Goal: Obtain resource: Obtain resource

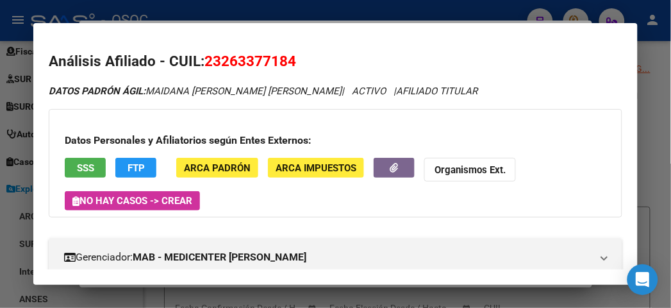
scroll to position [1158, 0]
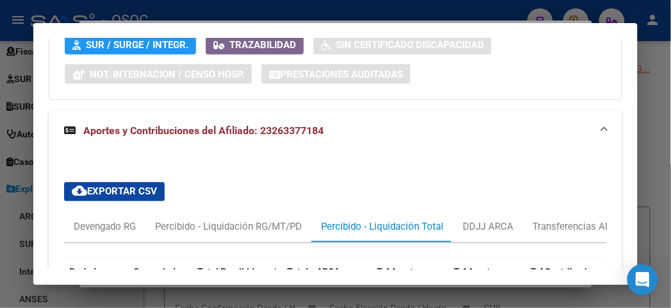
click at [38, 30] on mat-dialog-container "Análisis Afiliado - CUIL: 23263377184 DATOS [PERSON_NAME] ÁGIL: MAIDANA [PERSON…" at bounding box center [335, 153] width 604 height 261
click at [37, 16] on div at bounding box center [335, 154] width 671 height 308
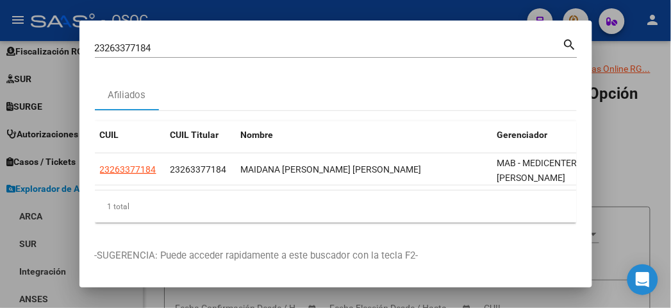
click at [117, 61] on div "23263377184 Buscar (apellido, dni, cuil, [PERSON_NAME], cuit, obra social) sear…" at bounding box center [336, 53] width 483 height 34
click at [113, 58] on div "23263377184 Buscar (apellido, dni, cuil, [PERSON_NAME], cuit, obra social) sear…" at bounding box center [336, 53] width 483 height 34
click at [109, 50] on input "23263377184" at bounding box center [329, 48] width 468 height 12
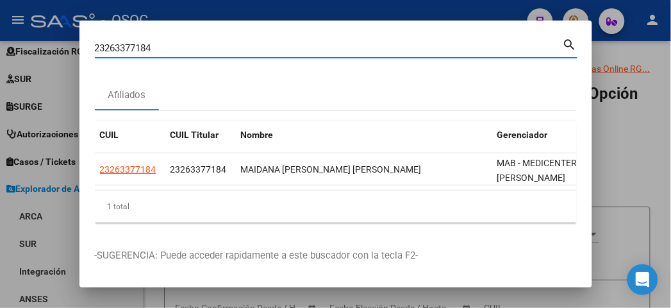
click at [109, 50] on input "23263377184" at bounding box center [329, 48] width 468 height 12
type input "39853156"
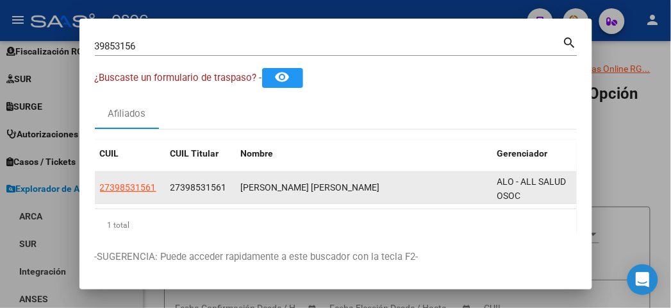
click at [100, 194] on app-link-go-to "27398531561" at bounding box center [128, 187] width 56 height 15
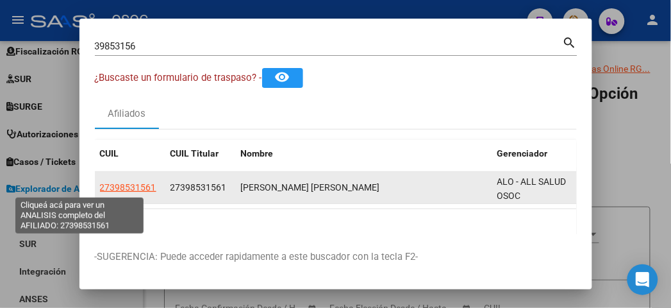
click at [100, 191] on span "27398531561" at bounding box center [128, 187] width 56 height 10
type textarea "27398531561"
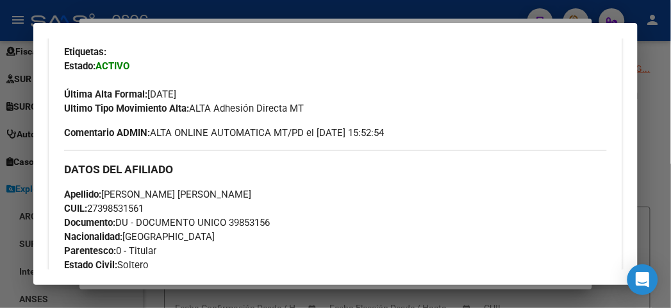
scroll to position [498, 0]
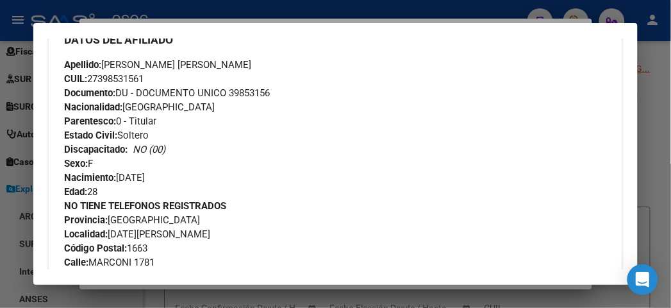
click at [214, 90] on span "Documento: DU - DOCUMENTO UNICO 39853156" at bounding box center [167, 93] width 206 height 12
copy span "39853156"
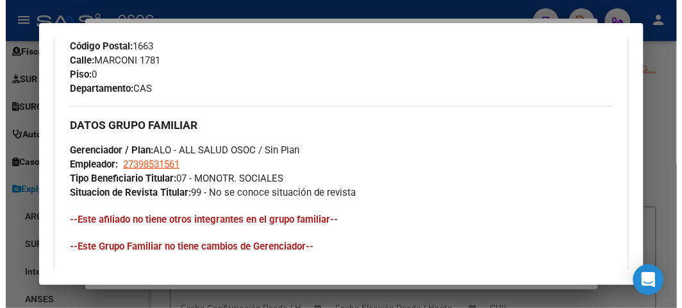
scroll to position [712, 0]
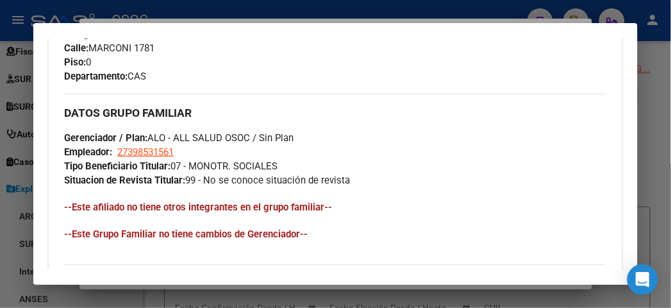
click at [126, 17] on div at bounding box center [335, 154] width 671 height 308
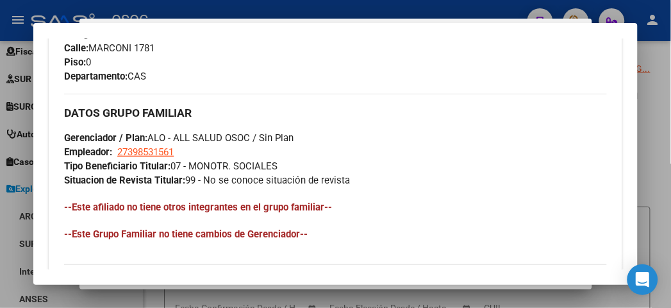
click at [124, 11] on div at bounding box center [335, 154] width 671 height 308
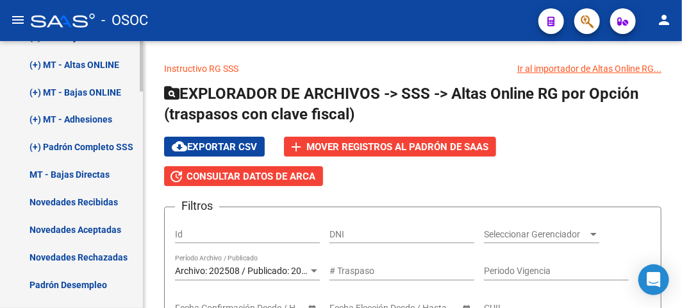
click at [82, 126] on link "(+) MT - Adhesiones" at bounding box center [71, 120] width 143 height 28
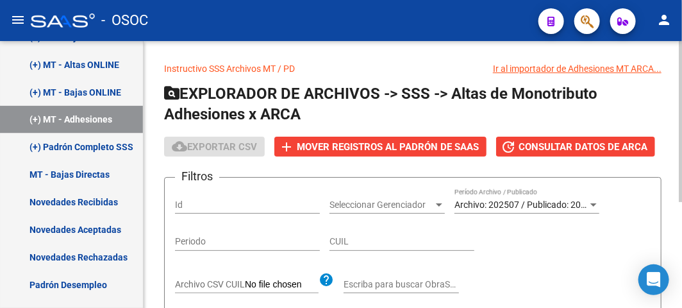
scroll to position [71, 0]
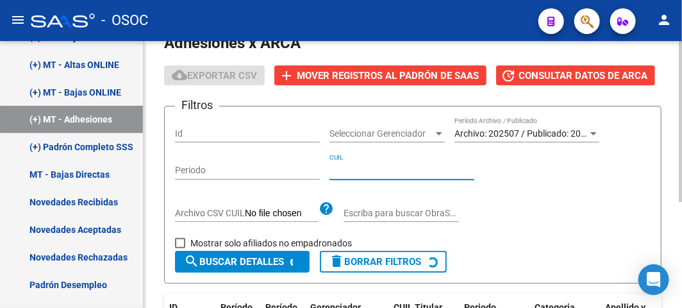
click at [367, 167] on input "CUIL" at bounding box center [401, 170] width 145 height 11
paste input "39-853156"
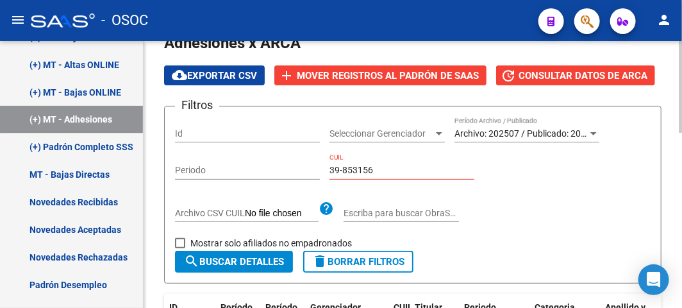
drag, startPoint x: 379, startPoint y: 158, endPoint x: 385, endPoint y: 165, distance: 9.5
click at [379, 158] on div "39-853156 CUIL" at bounding box center [401, 167] width 145 height 26
click at [386, 165] on input "39-853156" at bounding box center [401, 170] width 145 height 11
type input "27-39853156-1"
click at [252, 264] on span "search Buscar Detalles" at bounding box center [234, 262] width 100 height 12
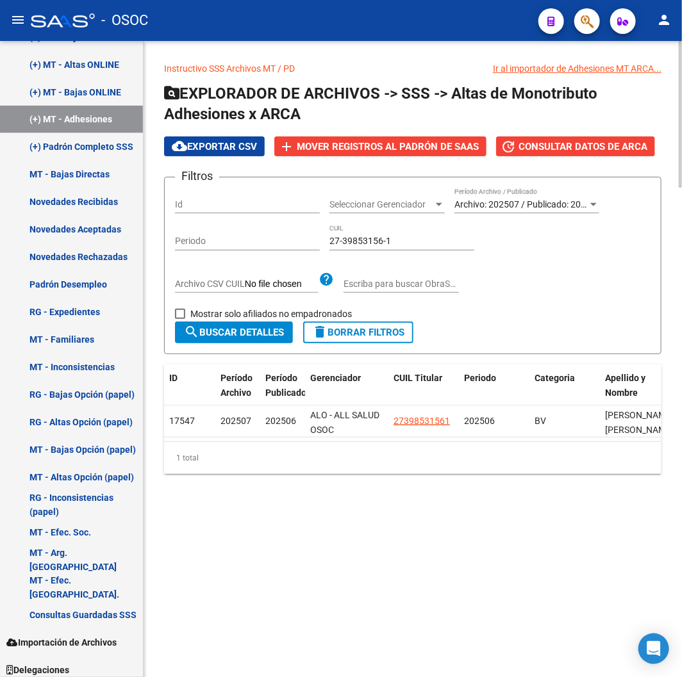
scroll to position [0, 0]
click at [367, 307] on span "delete Borrar Filtros" at bounding box center [358, 333] width 92 height 12
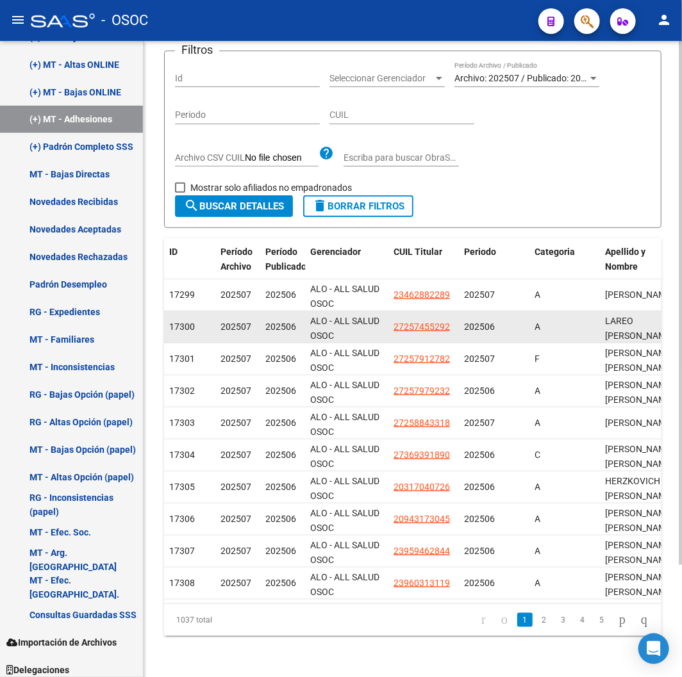
scroll to position [136, 0]
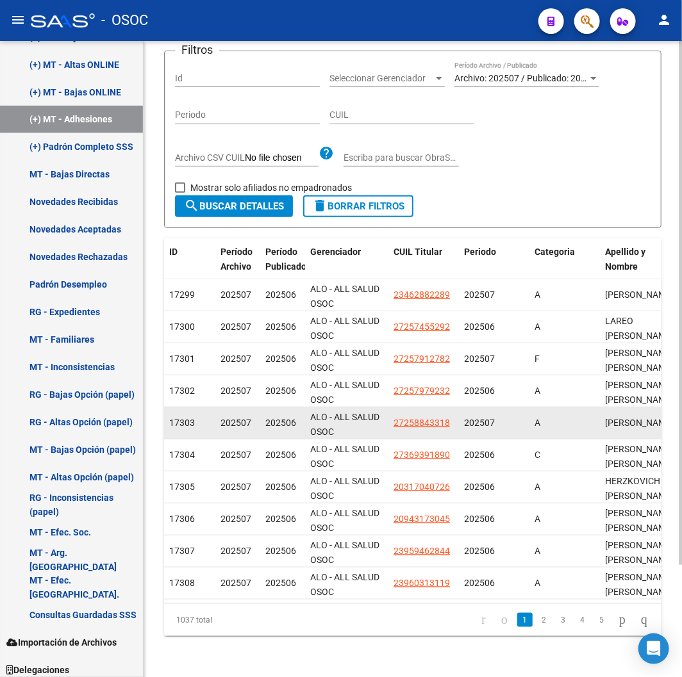
click at [406, 307] on app-link-go-to "27258843318" at bounding box center [421, 423] width 56 height 15
click at [408, 307] on span "27258843318" at bounding box center [421, 423] width 56 height 10
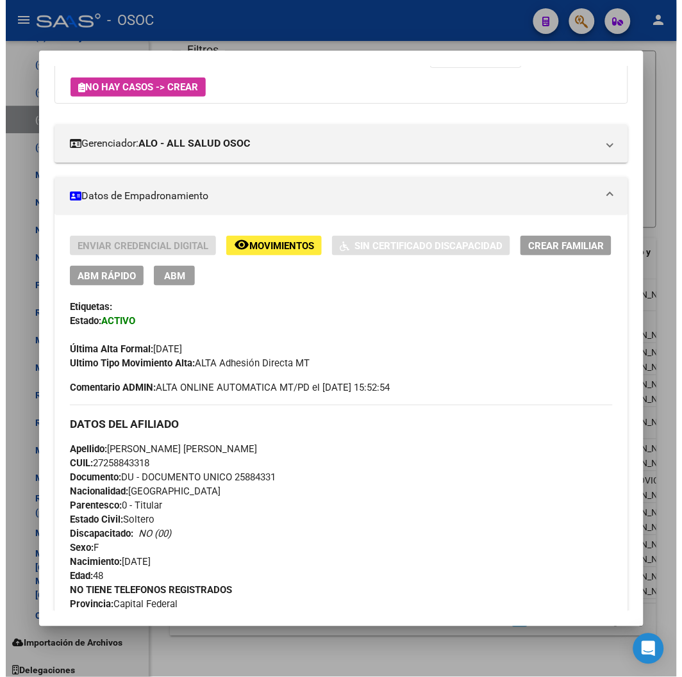
scroll to position [146, 0]
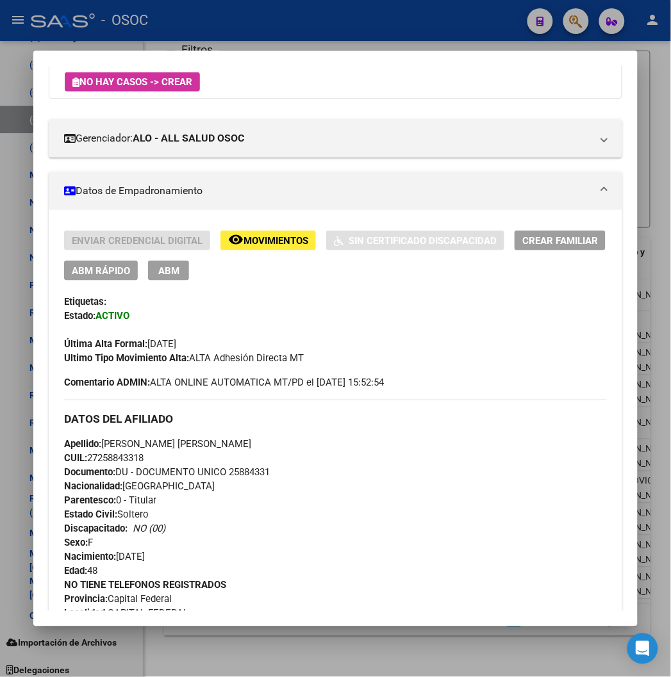
click at [250, 307] on span "Documento: DU - DOCUMENTO UNICO 25884331" at bounding box center [167, 473] width 206 height 12
click at [249, 307] on span "Documento: DU - DOCUMENTO UNICO 25884331" at bounding box center [167, 473] width 206 height 12
copy span "25884331"
click at [379, 30] on div at bounding box center [335, 338] width 671 height 677
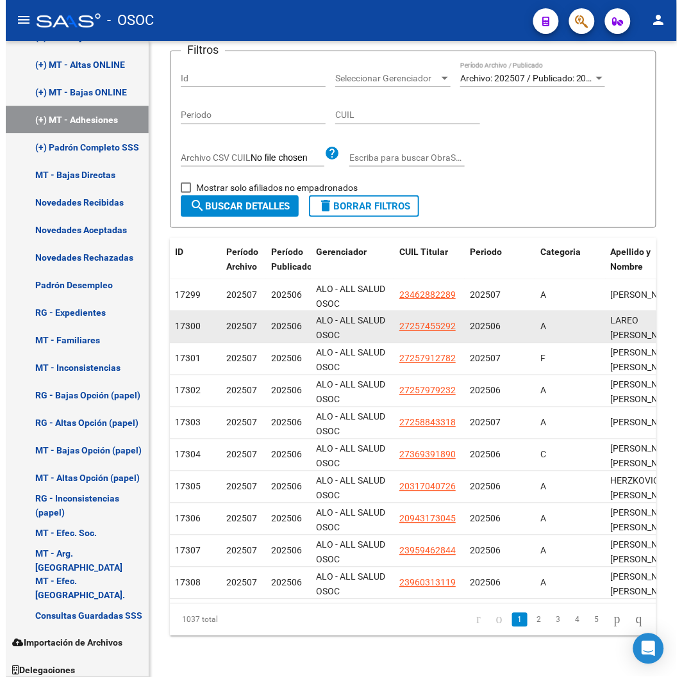
scroll to position [136, 0]
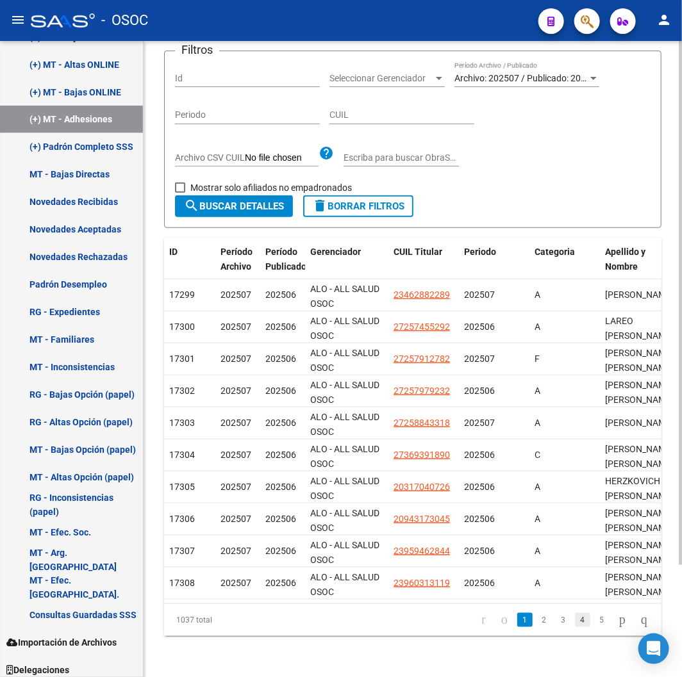
click at [577, 307] on link "4" at bounding box center [582, 620] width 15 height 14
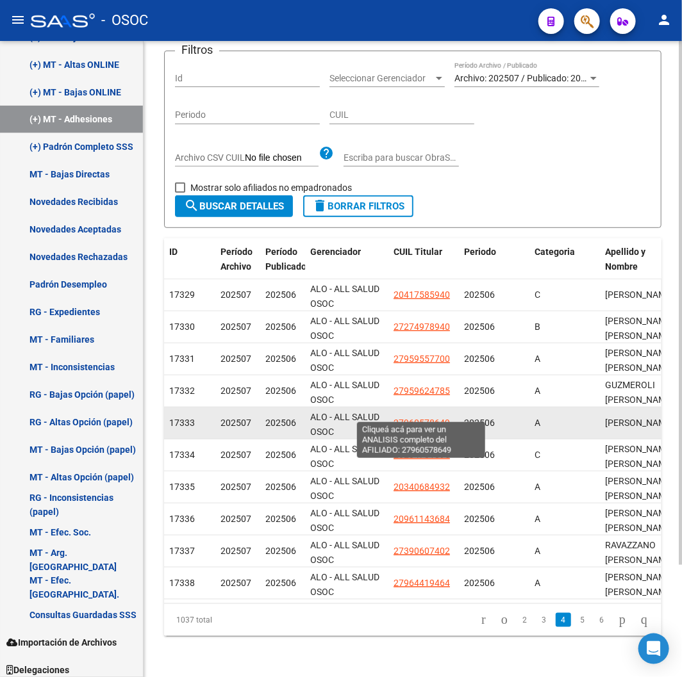
click at [424, 307] on span "27960578649" at bounding box center [421, 423] width 56 height 10
type textarea "27960578649"
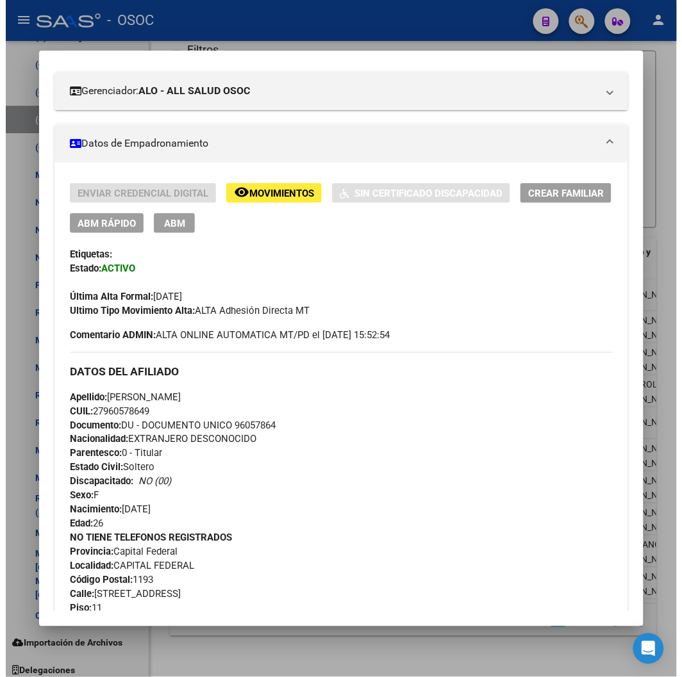
scroll to position [288, 0]
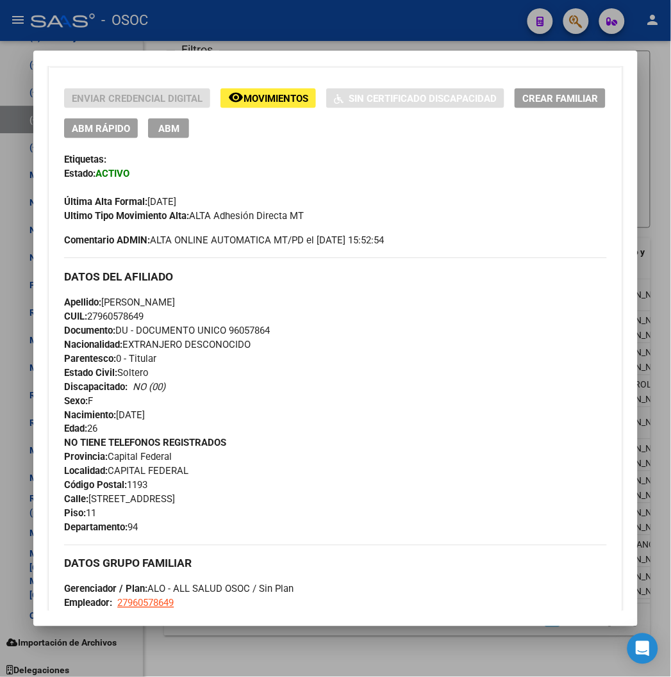
click at [235, 307] on span "Documento: DU - DOCUMENTO UNICO 96057864" at bounding box center [167, 331] width 206 height 12
copy span "96057864"
click at [238, 41] on div at bounding box center [335, 338] width 671 height 677
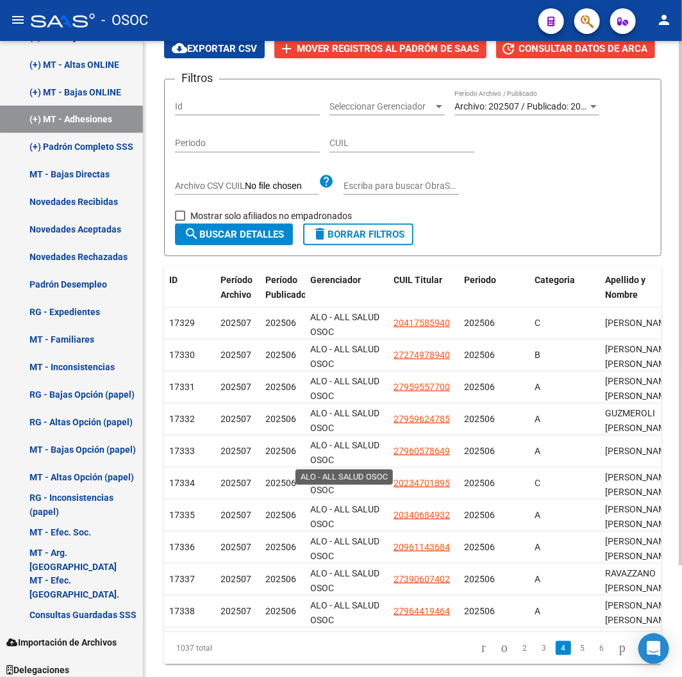
scroll to position [65, 0]
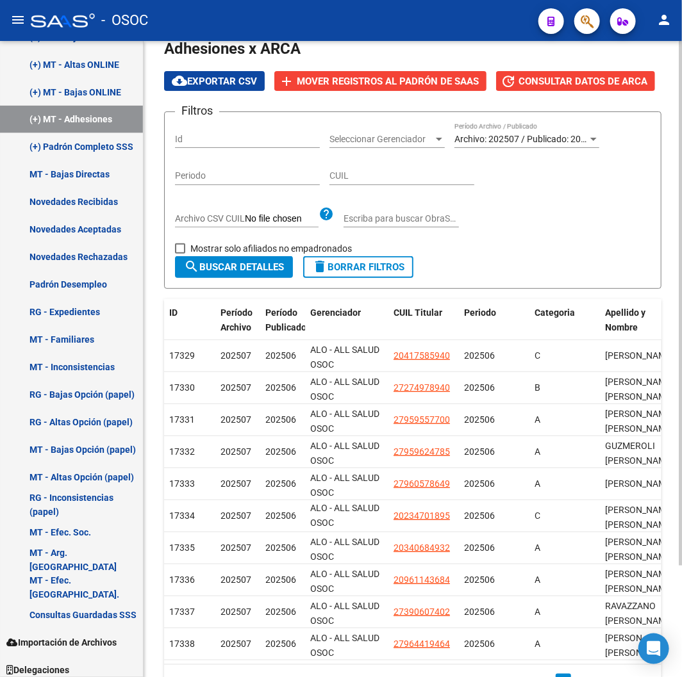
click at [586, 135] on div "Archivo: 202507 / Publicado: 202506 Período Archivo / Publicado" at bounding box center [526, 135] width 145 height 26
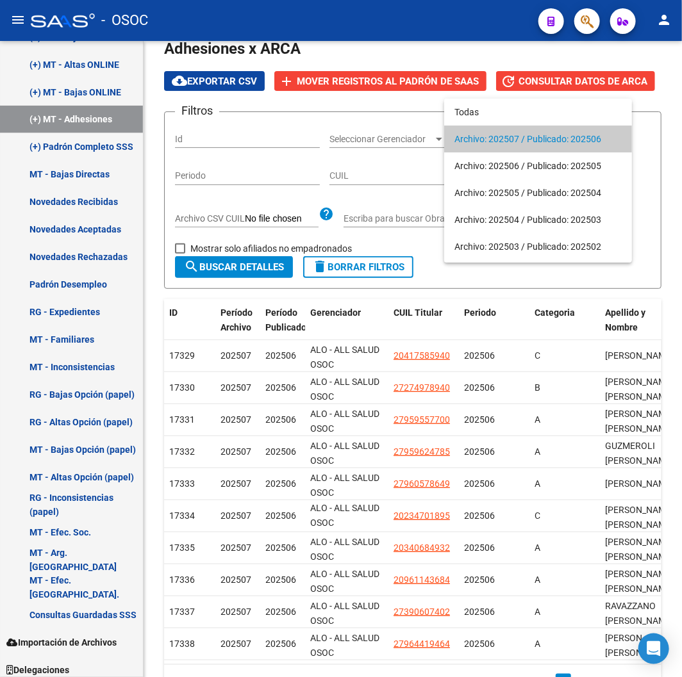
click at [610, 138] on span "Archivo: 202507 / Publicado: 202506" at bounding box center [537, 139] width 167 height 27
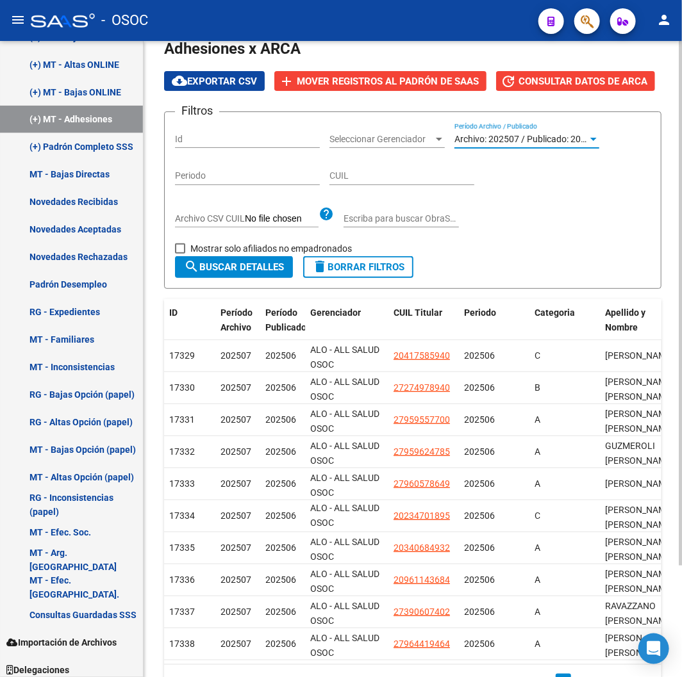
click at [231, 265] on span "search Buscar Detalles" at bounding box center [234, 267] width 100 height 12
click at [283, 246] on span "Mostrar solo afiliados no empadronados" at bounding box center [270, 248] width 161 height 15
click at [180, 254] on input "Mostrar solo afiliados no empadronados" at bounding box center [179, 254] width 1 height 1
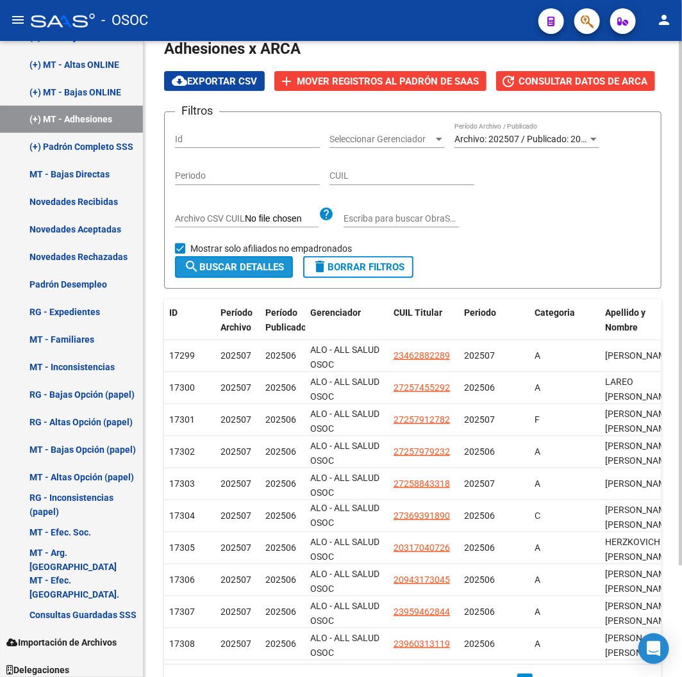
click at [273, 261] on span "search Buscar Detalles" at bounding box center [234, 267] width 100 height 12
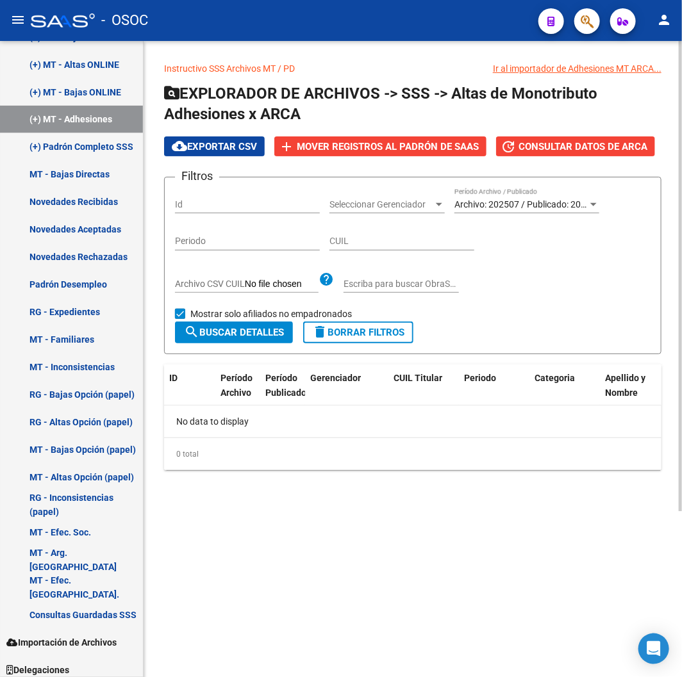
scroll to position [0, 0]
click at [251, 307] on span "Mostrar solo afiliados no empadronados" at bounding box center [270, 313] width 161 height 15
click at [180, 307] on input "Mostrar solo afiliados no empadronados" at bounding box center [179, 319] width 1 height 1
click at [250, 307] on span "Mostrar solo afiliados no empadronados" at bounding box center [270, 313] width 161 height 15
click at [180, 307] on input "Mostrar solo afiliados no empadronados" at bounding box center [179, 319] width 1 height 1
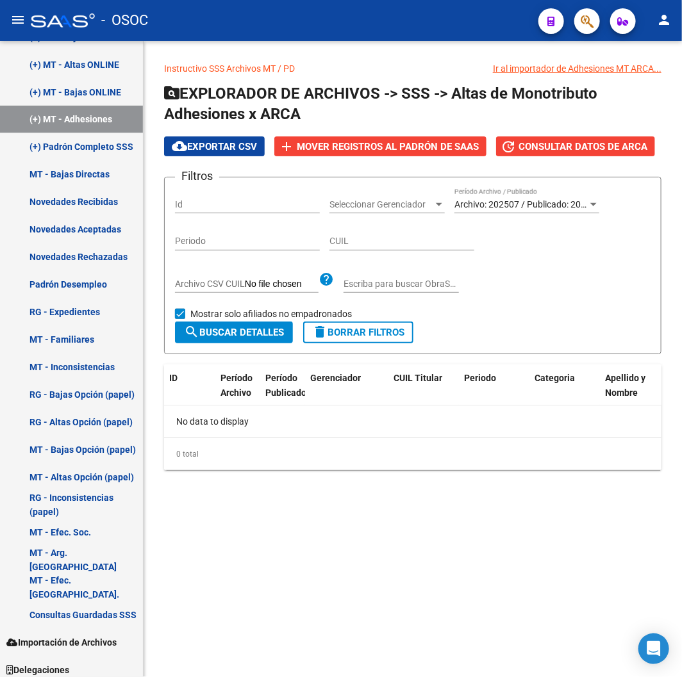
click at [219, 307] on span "Mostrar solo afiliados no empadronados" at bounding box center [270, 313] width 161 height 15
click at [180, 307] on input "Mostrar solo afiliados no empadronados" at bounding box center [179, 319] width 1 height 1
checkbox input "false"
click at [219, 307] on button "search Buscar Detalles" at bounding box center [234, 333] width 118 height 22
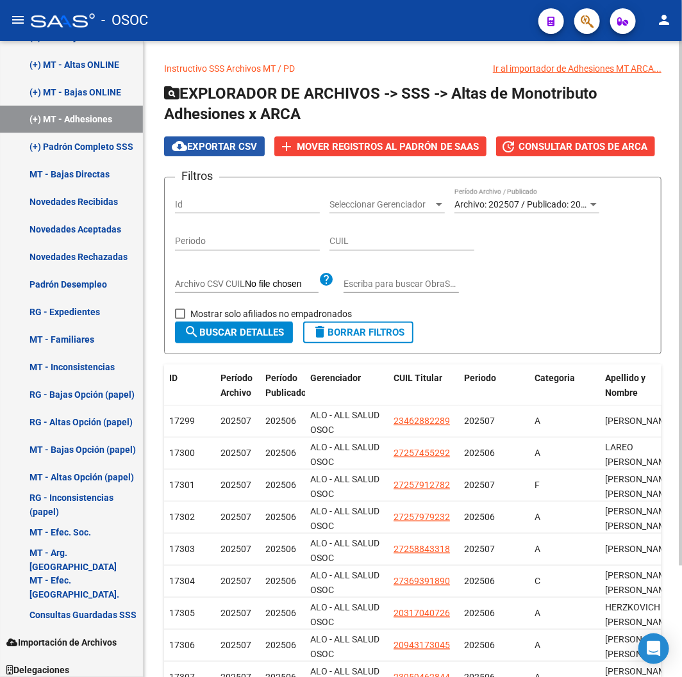
click at [231, 149] on span "cloud_download Exportar CSV" at bounding box center [214, 147] width 85 height 12
click at [286, 53] on div "Instructivo SSS Archivos MT / PD Ir al importador de Adhesiones MT ARCA... EXPL…" at bounding box center [413, 422] width 538 height 763
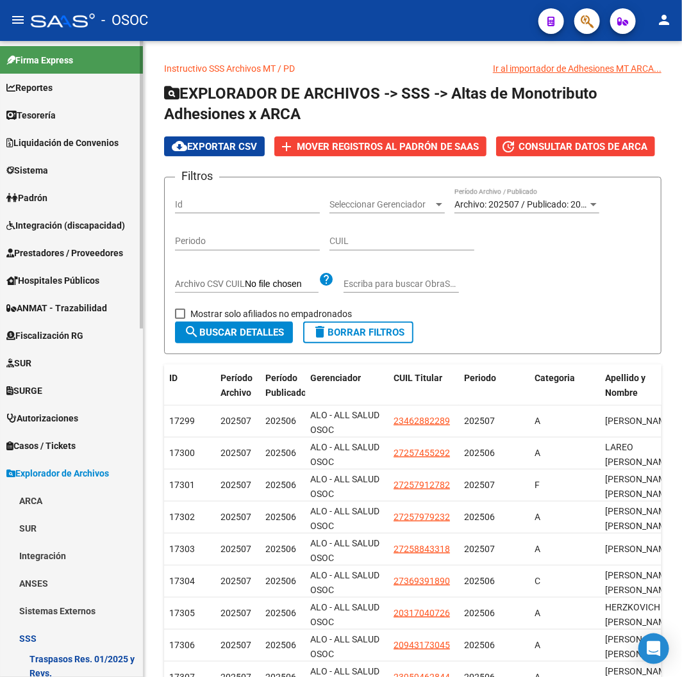
click at [58, 200] on link "Padrón" at bounding box center [71, 198] width 143 height 28
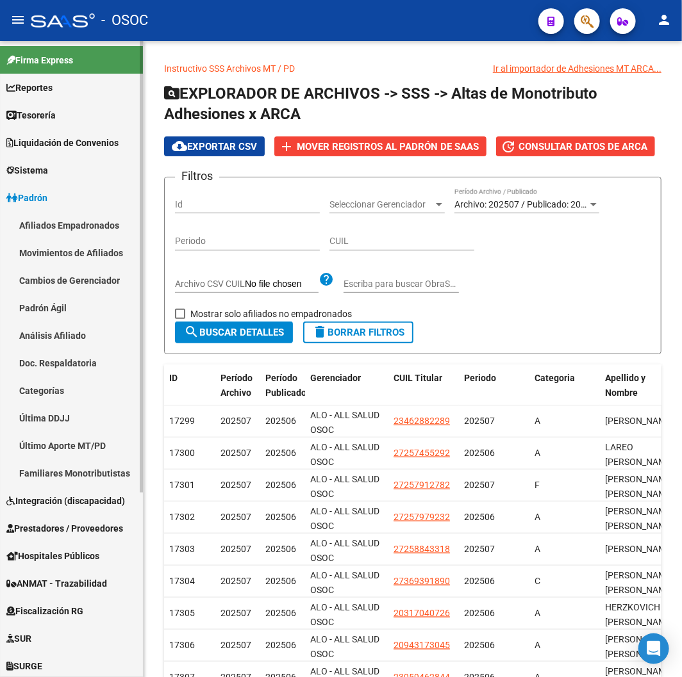
click at [52, 229] on link "Afiliados Empadronados" at bounding box center [71, 225] width 143 height 28
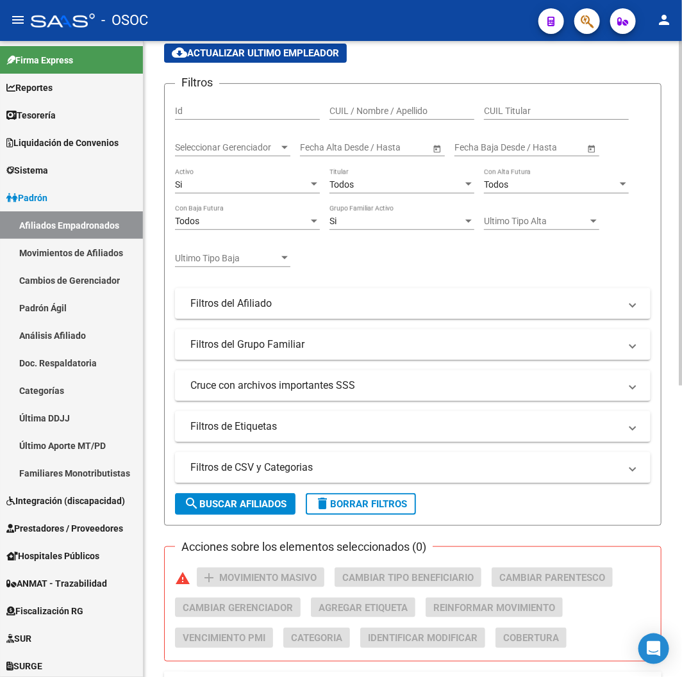
scroll to position [183, 0]
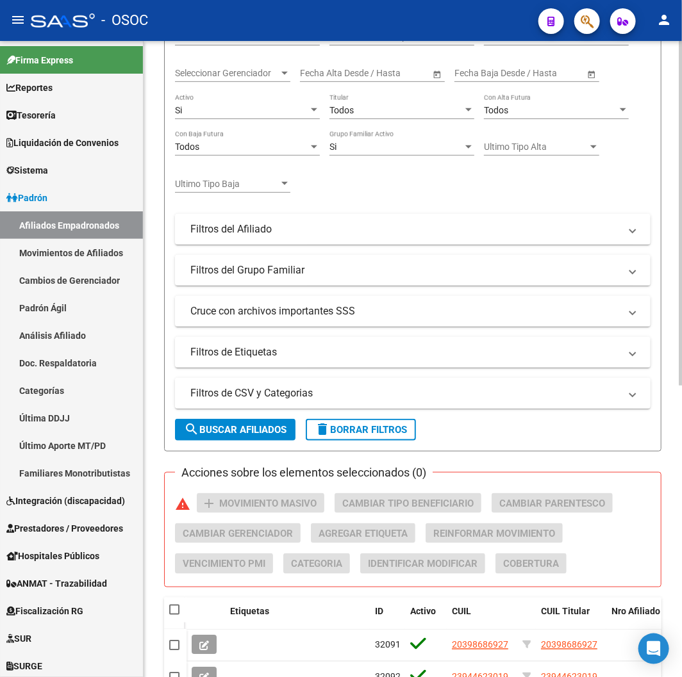
click at [260, 307] on mat-panel-title "Filtros de CSV y Categorias" at bounding box center [404, 393] width 429 height 14
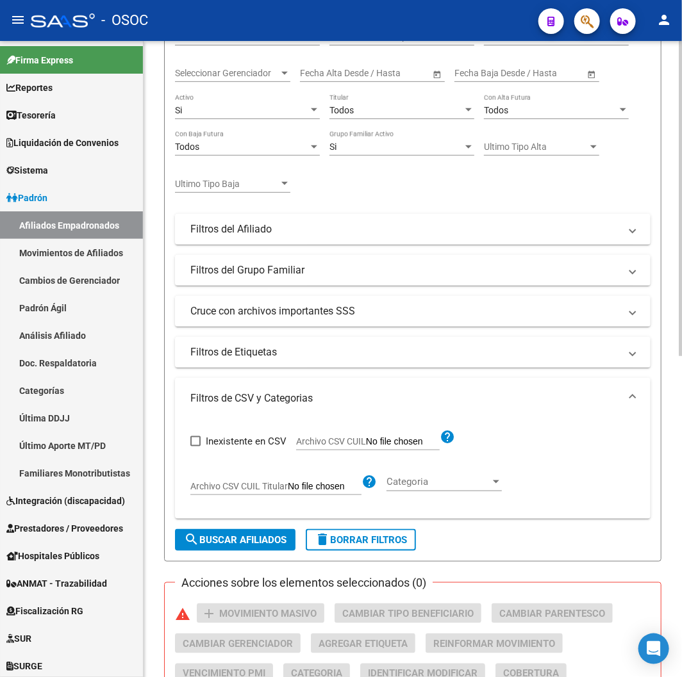
click at [336, 307] on app-file-filter "Archivo CSV CUIL help" at bounding box center [375, 438] width 159 height 19
click at [324, 307] on span "Archivo CSV CUIL" at bounding box center [331, 441] width 70 height 10
click at [366, 307] on input "Archivo CSV CUIL" at bounding box center [403, 442] width 74 height 12
type input "C:\fakepath\archivo para filtrar en SAAS.csv"
click at [217, 307] on button "search Buscar Afiliados" at bounding box center [235, 540] width 120 height 22
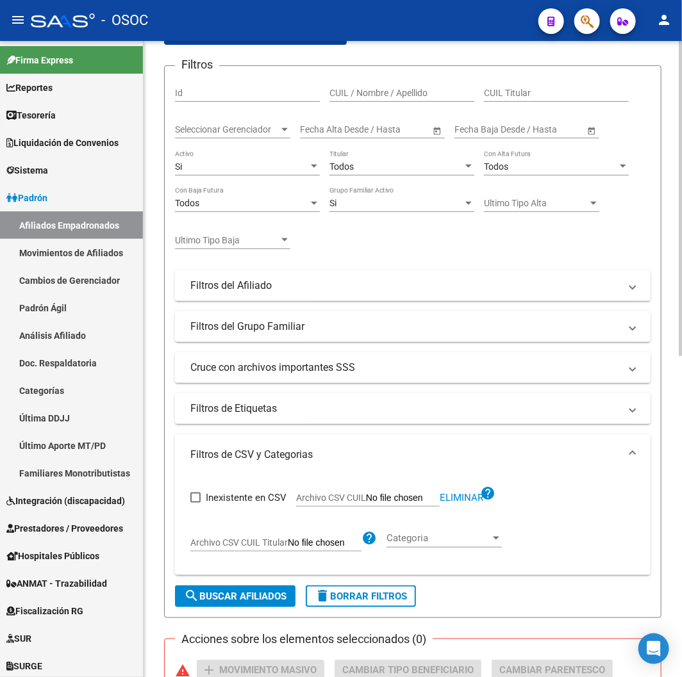
scroll to position [81, 0]
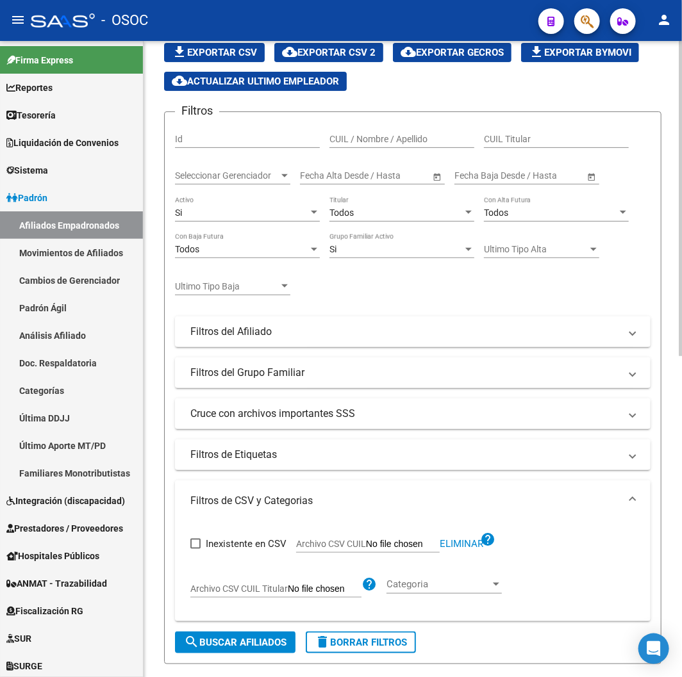
click at [231, 219] on div "Si" at bounding box center [241, 213] width 133 height 11
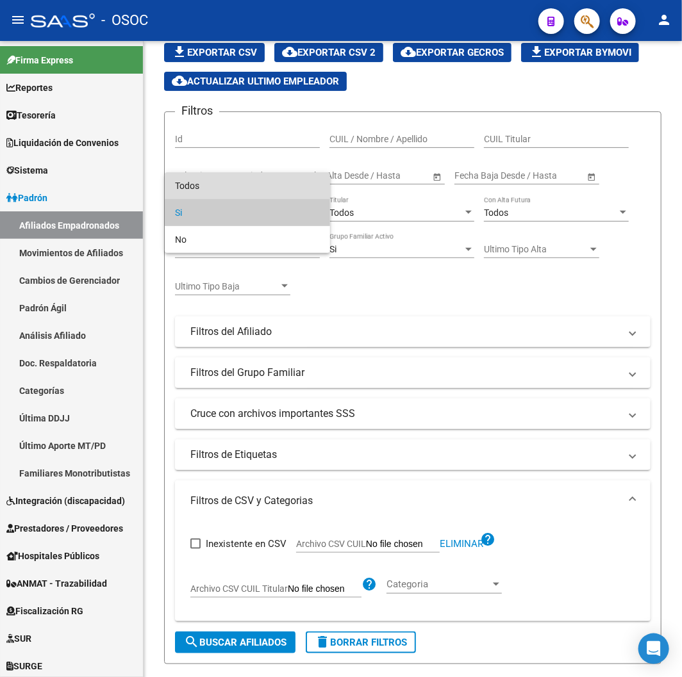
click at [219, 195] on span "Todos" at bounding box center [247, 185] width 145 height 27
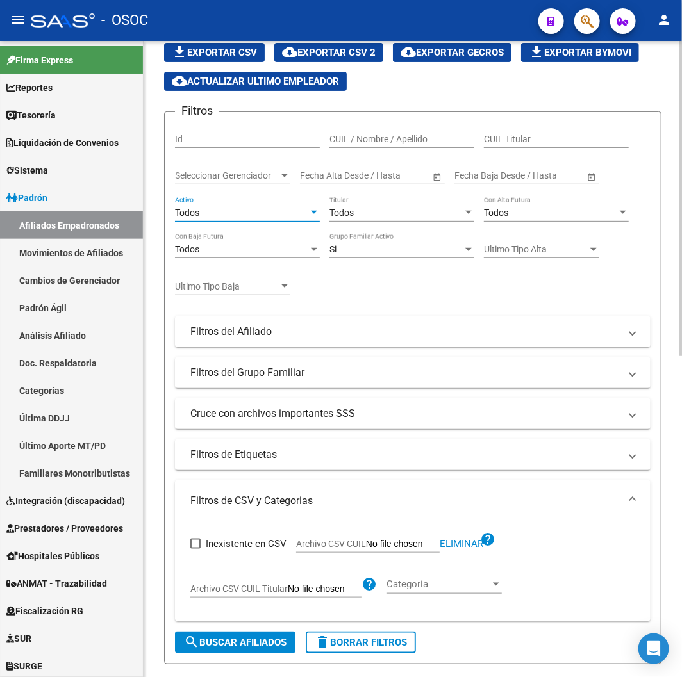
click at [267, 208] on div "Todos" at bounding box center [241, 213] width 133 height 11
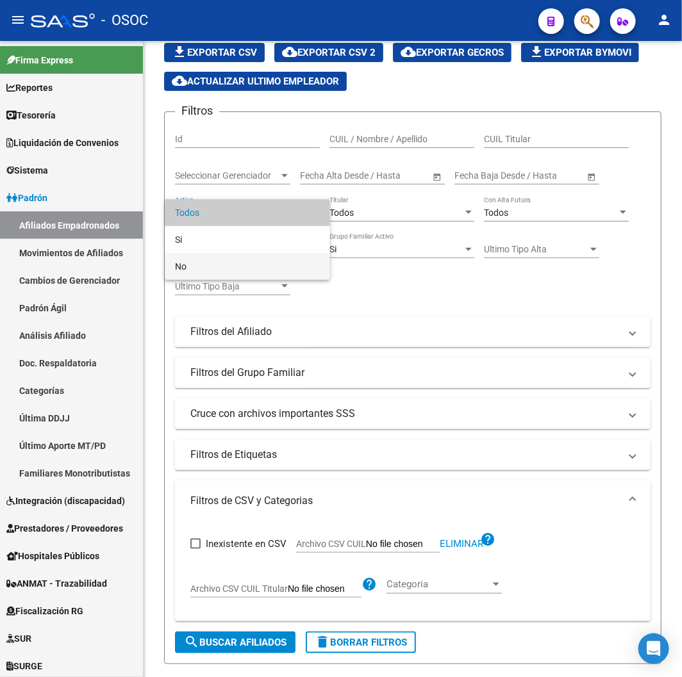
click at [197, 264] on span "No" at bounding box center [247, 266] width 145 height 27
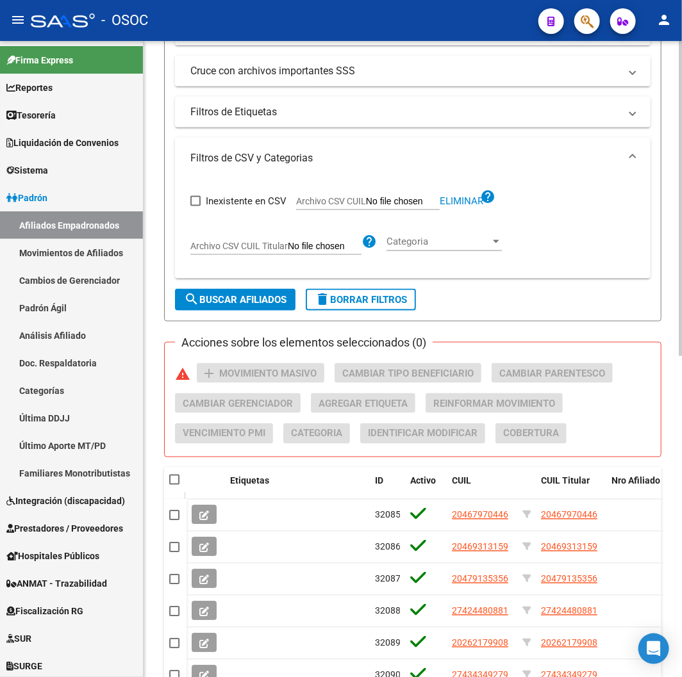
scroll to position [508, 0]
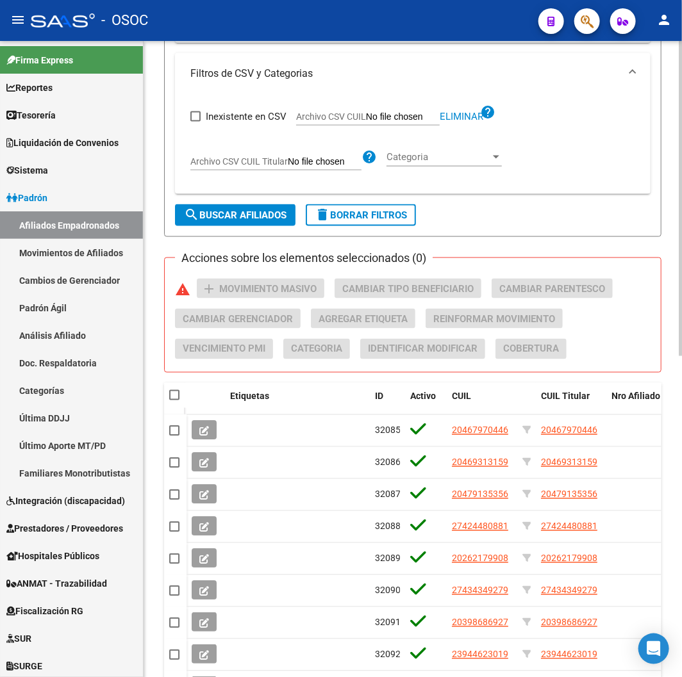
click at [208, 217] on span "search Buscar Afiliados" at bounding box center [235, 216] width 103 height 12
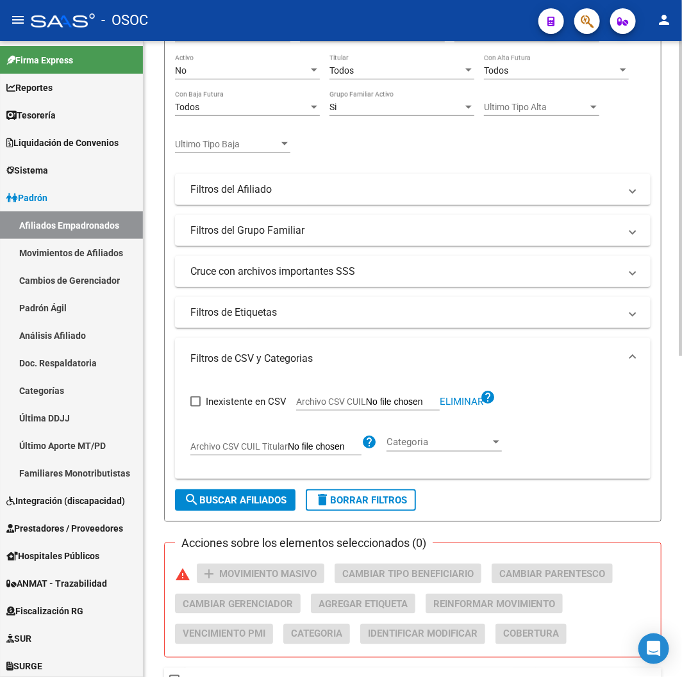
scroll to position [0, 0]
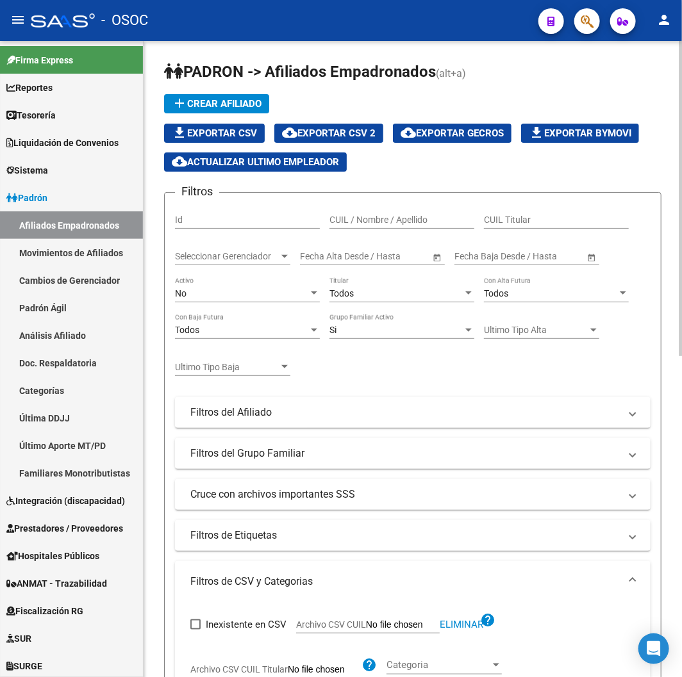
click at [225, 285] on div "No Activo" at bounding box center [247, 290] width 145 height 26
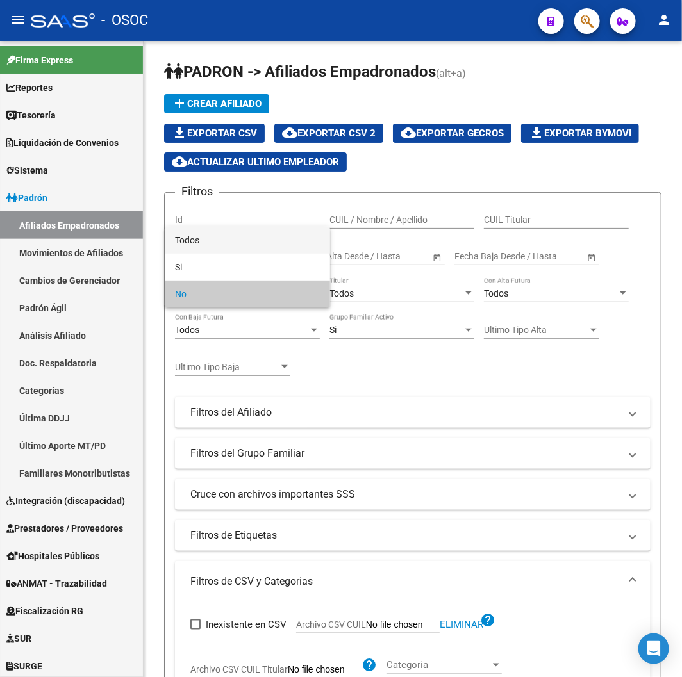
click at [202, 237] on span "Todos" at bounding box center [247, 240] width 145 height 27
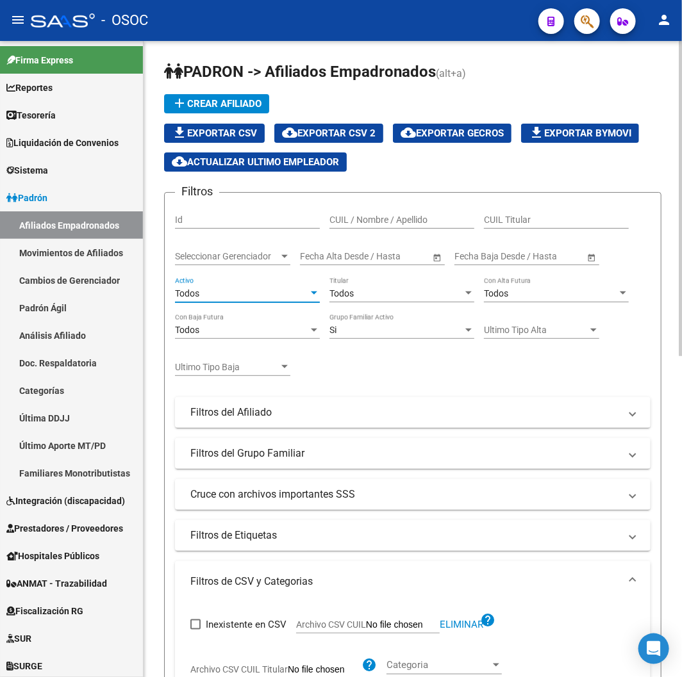
click at [354, 307] on div "Todos Titular" at bounding box center [401, 295] width 145 height 37
click at [349, 302] on div "Todos Titular" at bounding box center [401, 290] width 145 height 26
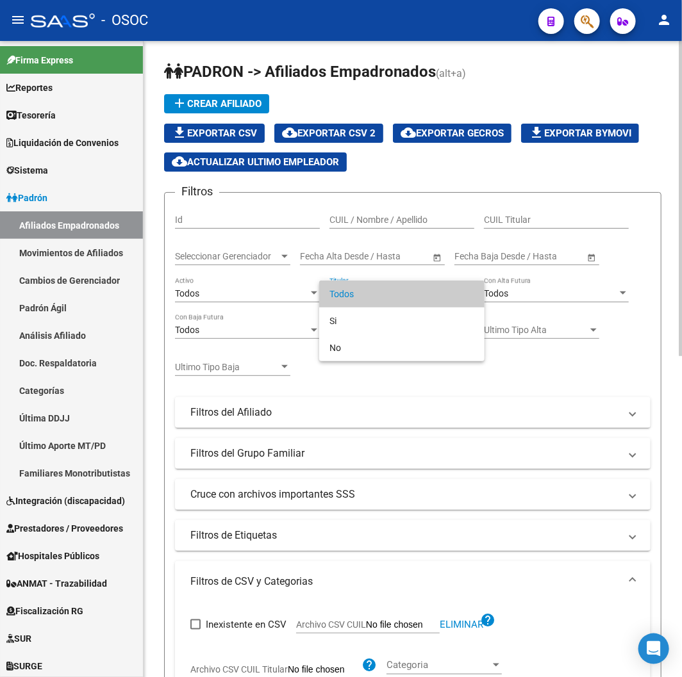
click at [347, 300] on span "Todos" at bounding box center [401, 294] width 145 height 27
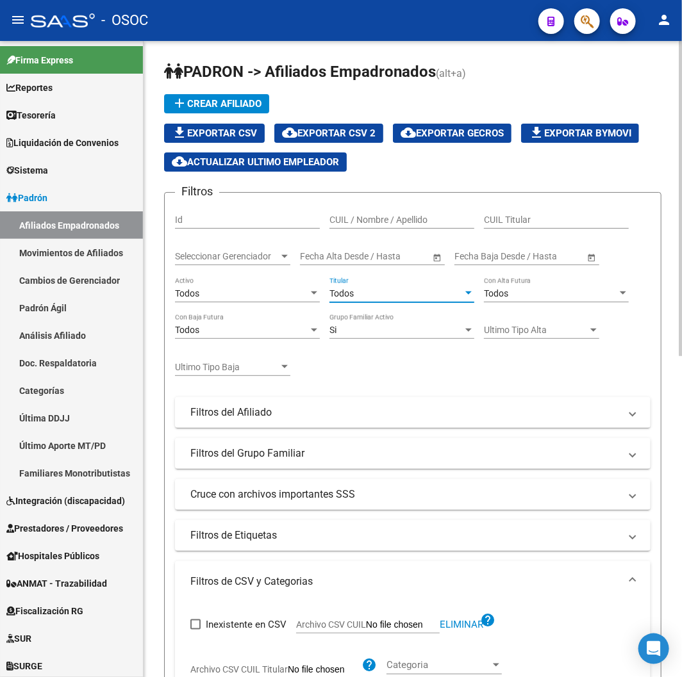
click at [342, 302] on div "Todos Titular" at bounding box center [401, 290] width 145 height 26
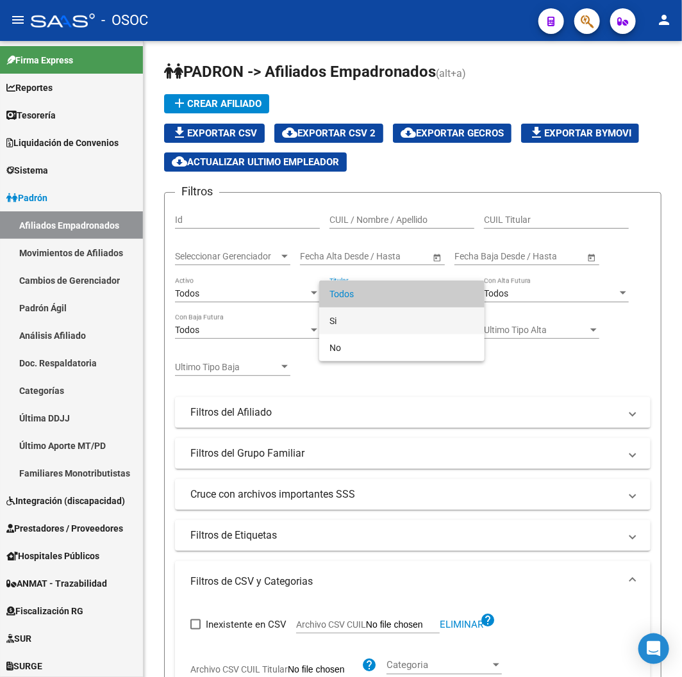
click at [340, 307] on span "Si" at bounding box center [401, 321] width 145 height 27
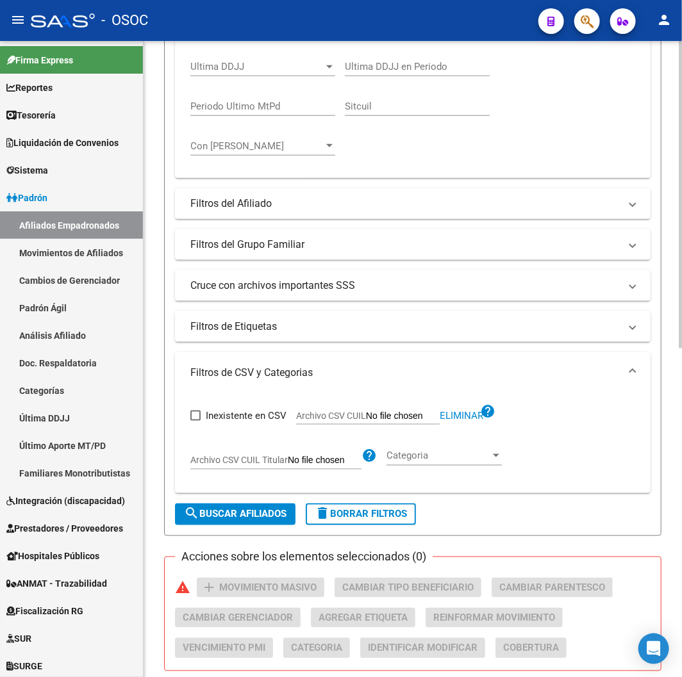
scroll to position [569, 0]
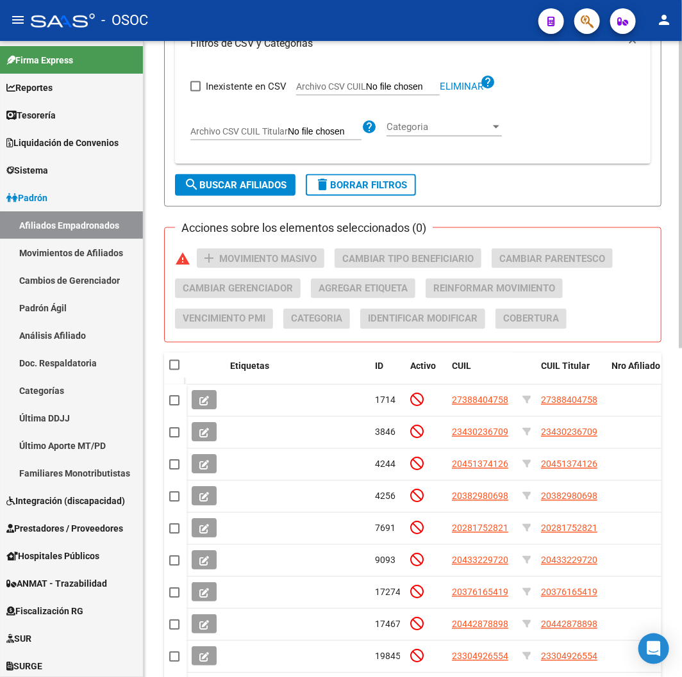
click at [253, 180] on span "search Buscar Afiliados" at bounding box center [235, 185] width 103 height 12
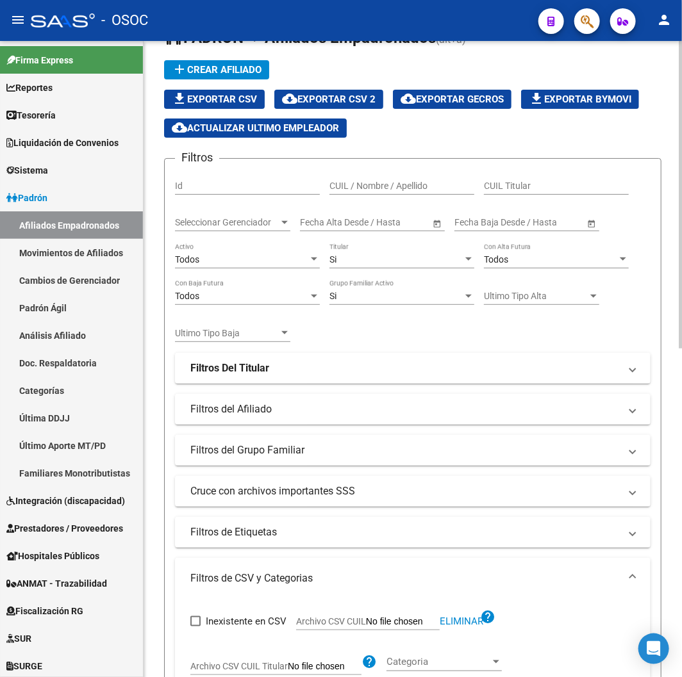
scroll to position [0, 0]
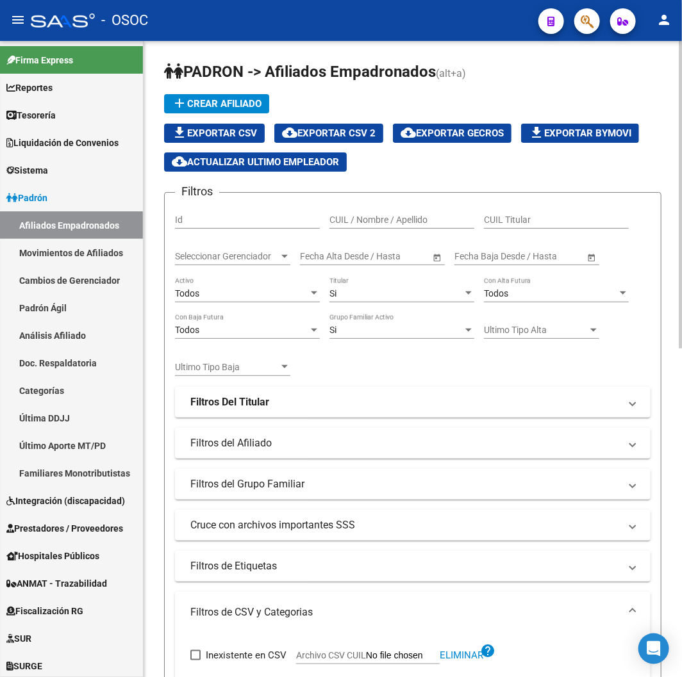
click at [374, 147] on div "file_download Exportar CSV cloud_download Exportar CSV 2 cloud_download Exporta…" at bounding box center [412, 148] width 497 height 48
click at [370, 138] on span "cloud_download Exportar CSV 2" at bounding box center [329, 134] width 94 height 12
